Goal: Check status: Check status

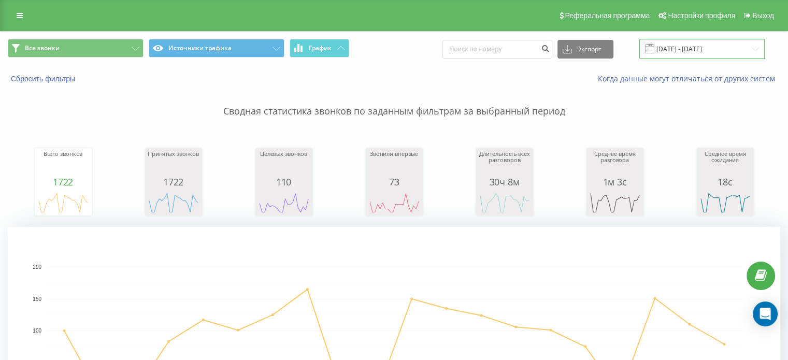
click at [688, 47] on input "01.08.2025 - 20.08.2025" at bounding box center [701, 49] width 125 height 20
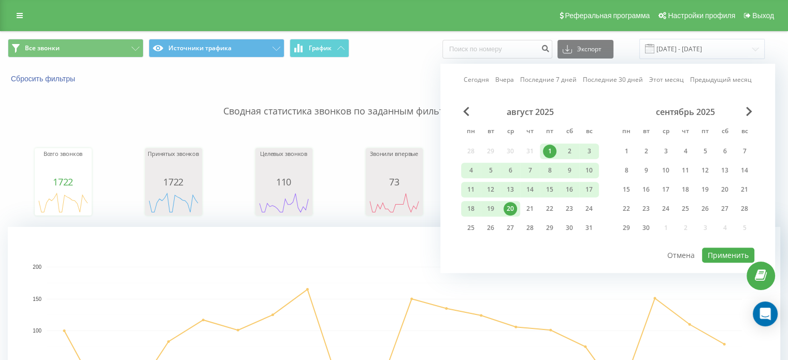
click at [512, 207] on div "20" at bounding box center [510, 208] width 13 height 13
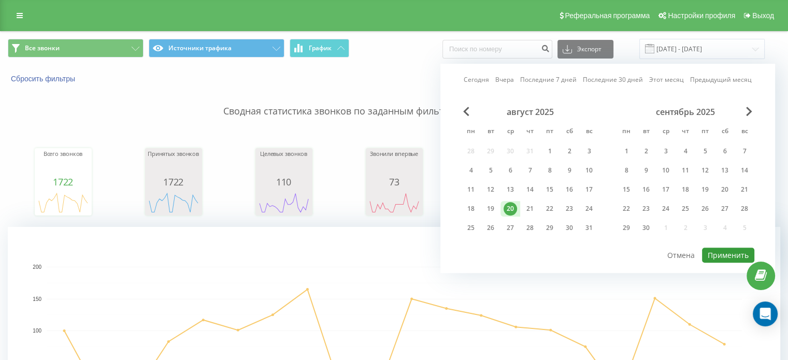
click at [717, 249] on button "Применить" at bounding box center [728, 255] width 52 height 15
type input "[DATE] - [DATE]"
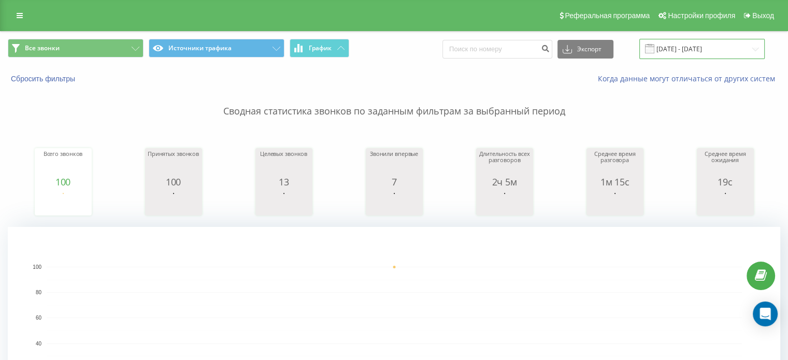
click at [686, 47] on input "20.08.2025 - 20.08.2025" at bounding box center [701, 49] width 125 height 20
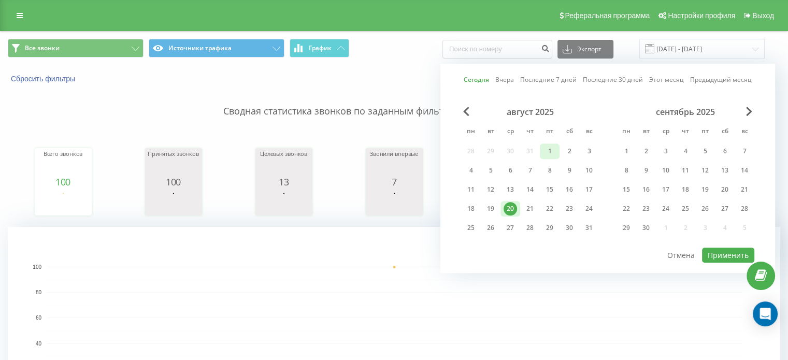
click at [552, 149] on div "1" at bounding box center [549, 151] width 13 height 13
click at [511, 207] on div "20" at bounding box center [510, 208] width 13 height 13
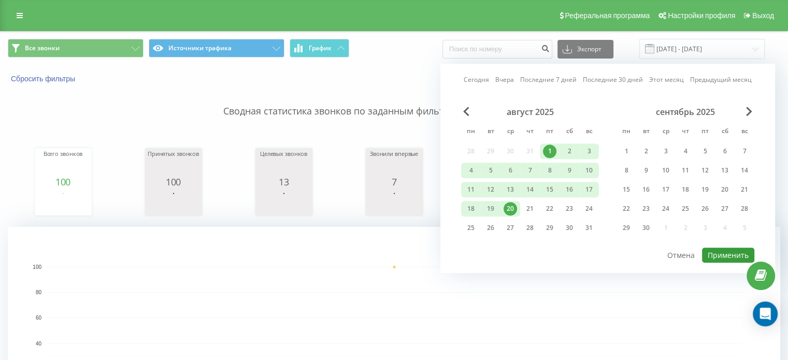
click at [737, 259] on button "Применить" at bounding box center [728, 255] width 52 height 15
type input "[DATE] - [DATE]"
